Goal: Transaction & Acquisition: Register for event/course

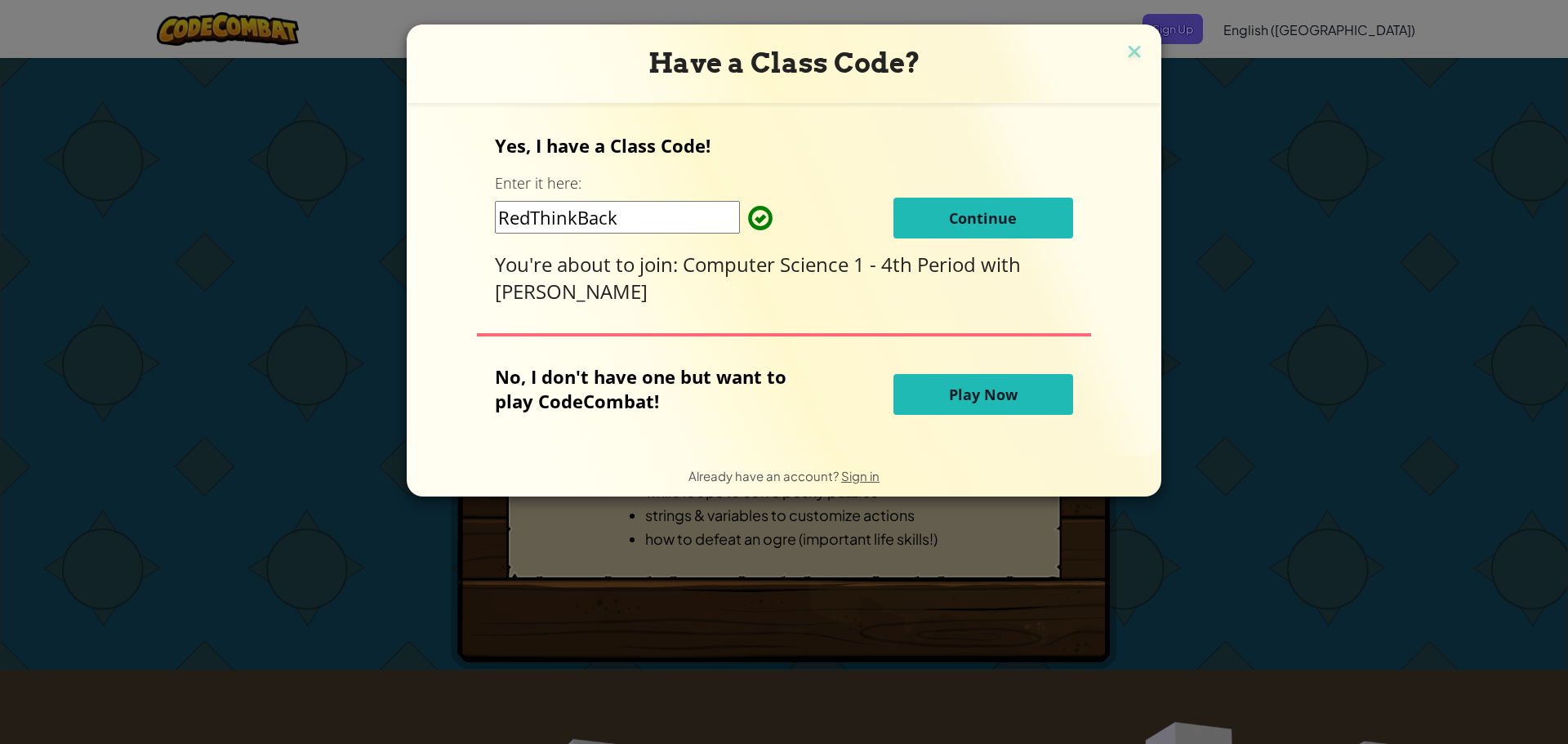
click at [955, 214] on span "Continue" at bounding box center [982, 218] width 68 height 19
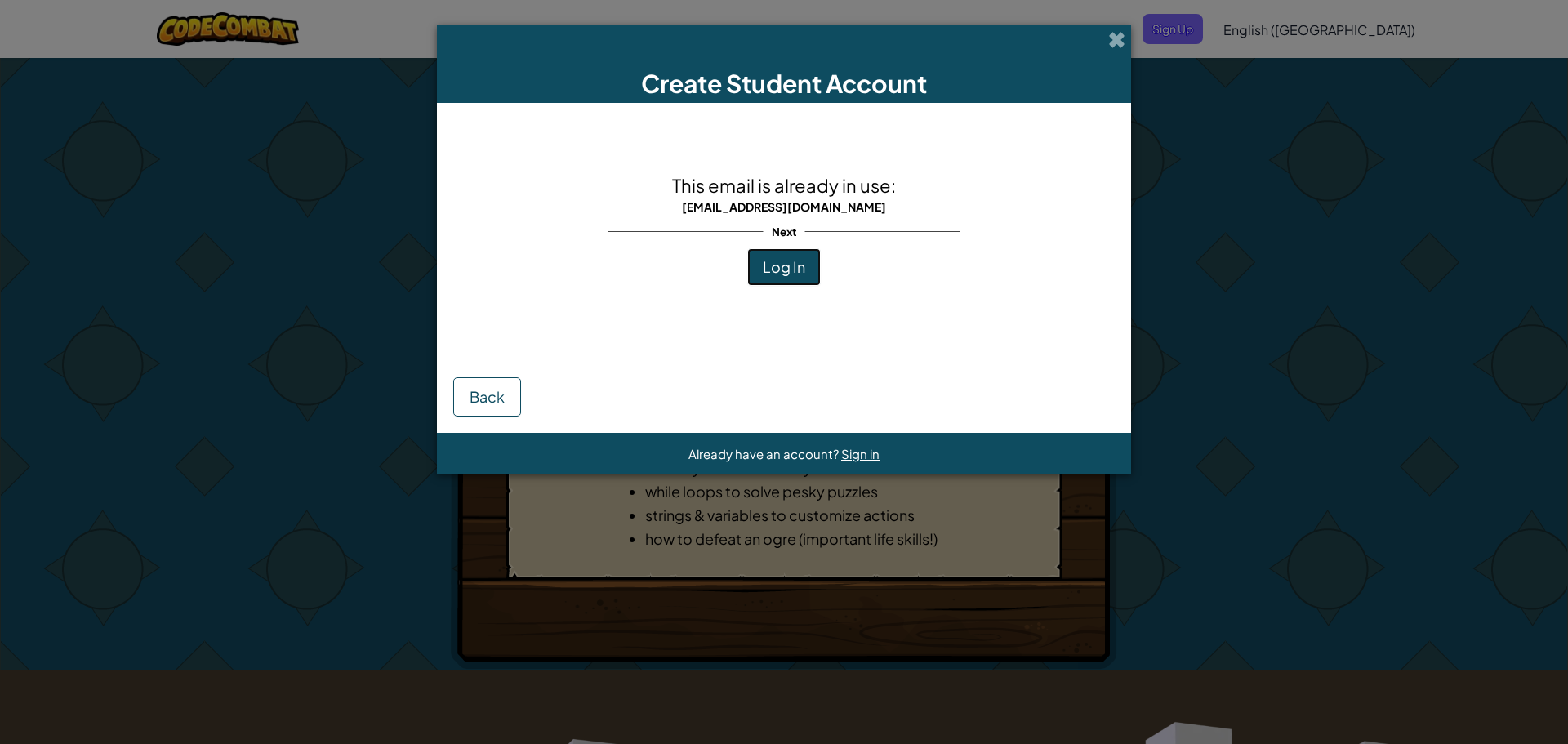
click at [789, 264] on span "Log In" at bounding box center [784, 267] width 43 height 19
